Goal: Navigation & Orientation: Understand site structure

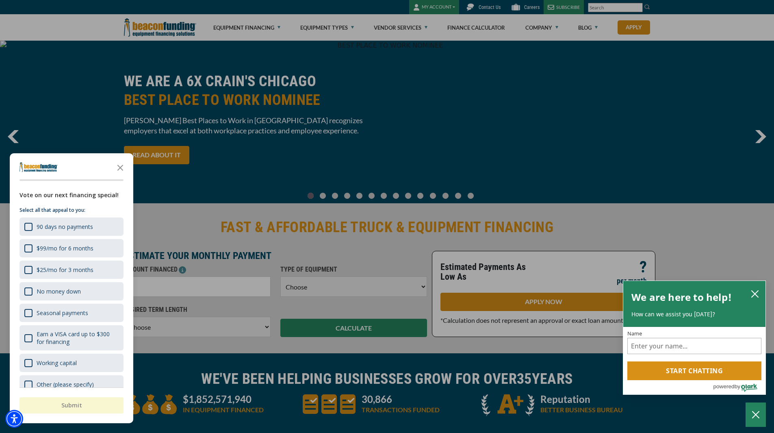
click at [321, 150] on div "button" at bounding box center [387, 216] width 774 height 433
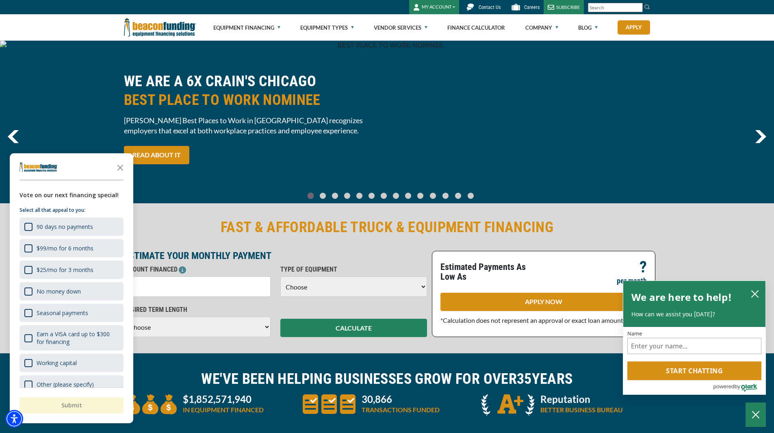
click at [119, 167] on polygon "Close the survey" at bounding box center [120, 168] width 6 height 6
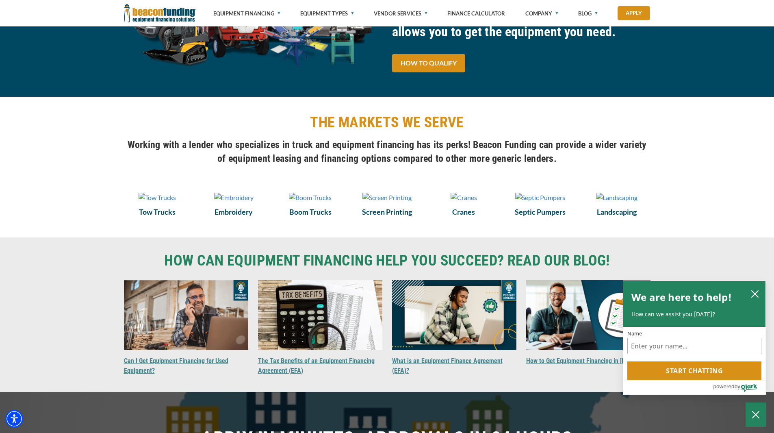
scroll to position [488, 0]
drag, startPoint x: 752, startPoint y: 292, endPoint x: 555, endPoint y: 248, distance: 201.6
click at [750, 292] on button "close chatbox" at bounding box center [754, 293] width 13 height 11
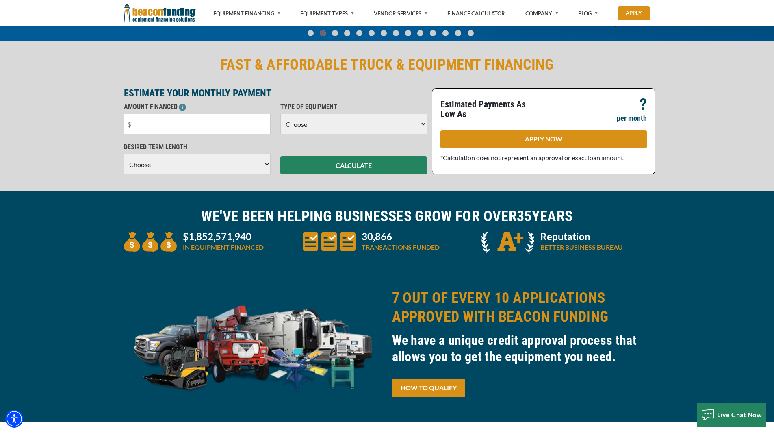
scroll to position [0, 0]
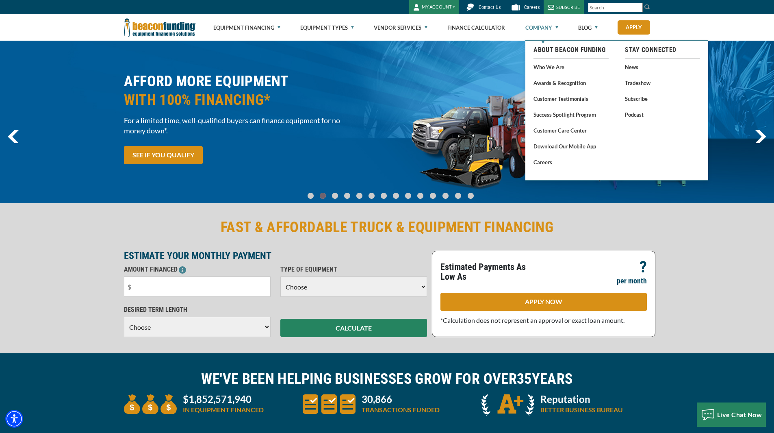
click at [551, 28] on link "Company" at bounding box center [541, 28] width 33 height 26
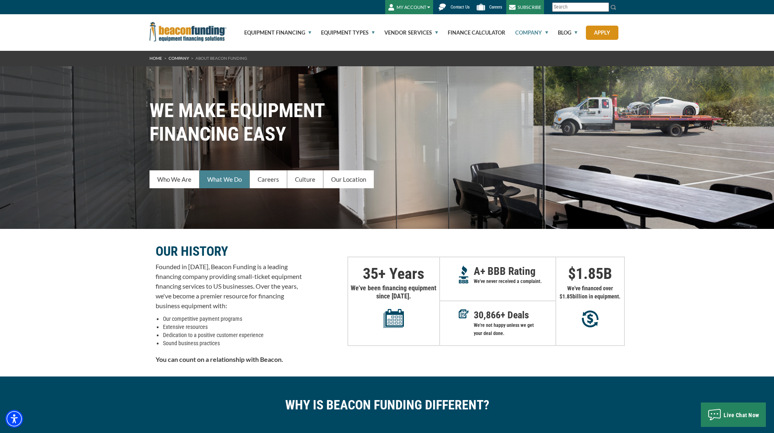
click at [230, 181] on link "What We Do" at bounding box center [225, 179] width 50 height 18
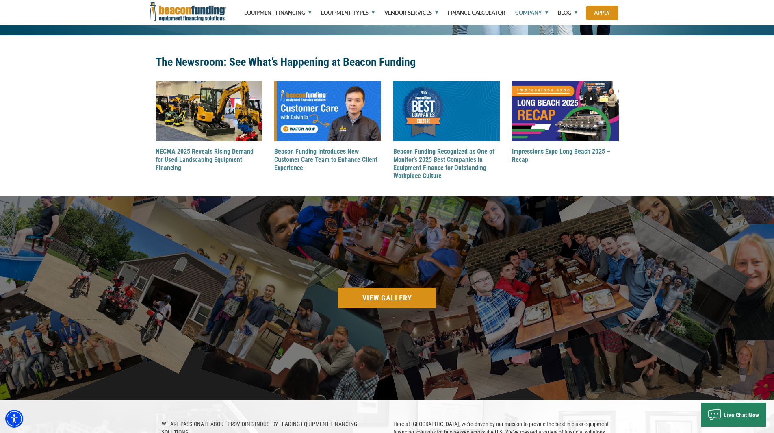
scroll to position [928, 0]
